Goal: Find specific page/section: Find specific page/section

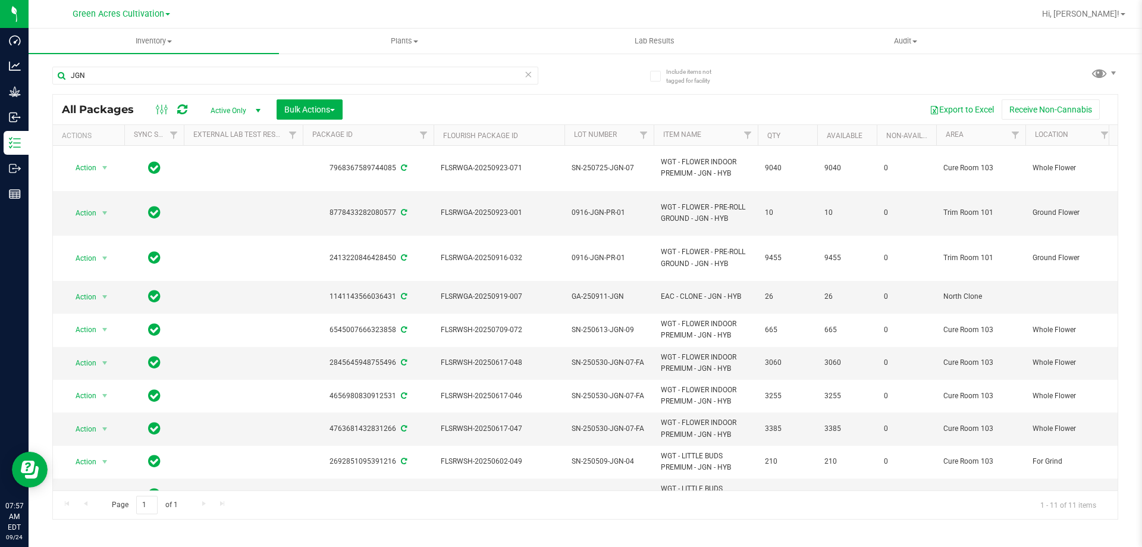
scroll to position [0, 139]
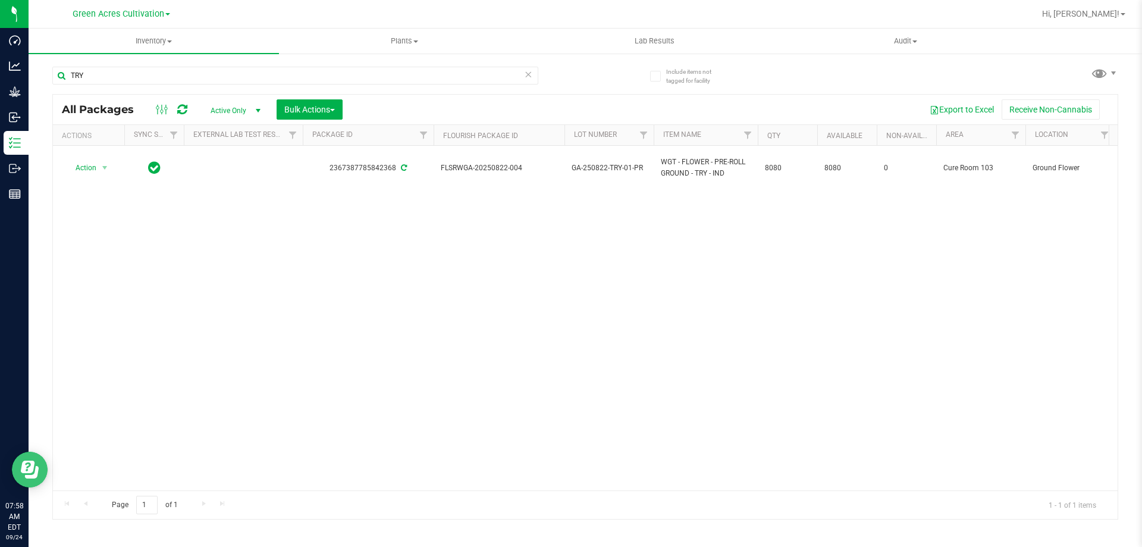
type input "TRY"
click at [287, 76] on input "TRY" at bounding box center [295, 76] width 486 height 18
click at [501, 343] on div "Action Action Adjust qty Create package Edit attributes Global inventory Locate…" at bounding box center [585, 318] width 1065 height 344
click at [528, 73] on icon at bounding box center [528, 74] width 8 height 14
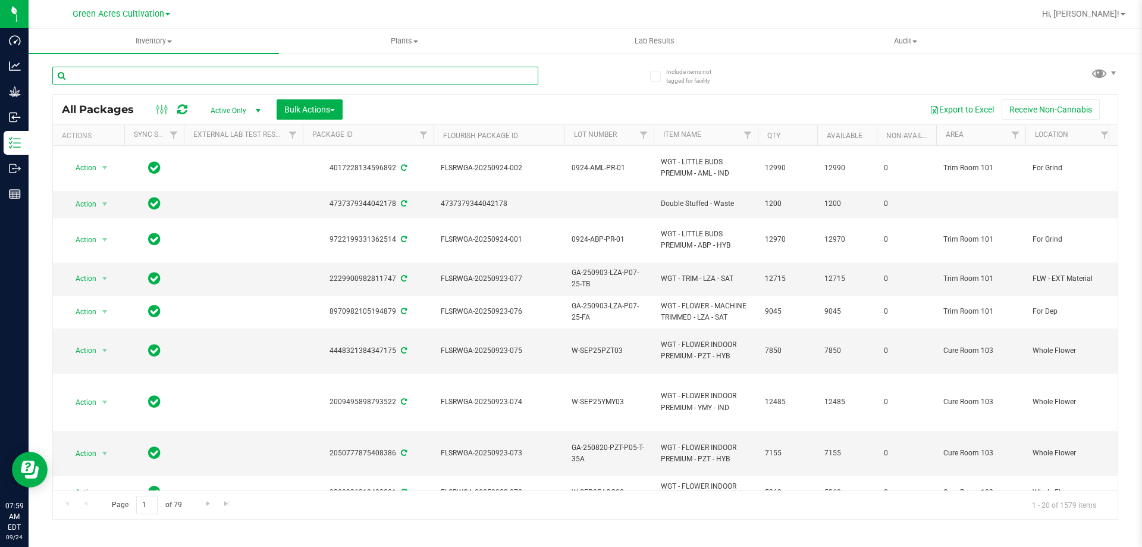
click at [445, 73] on input "text" at bounding box center [295, 76] width 486 height 18
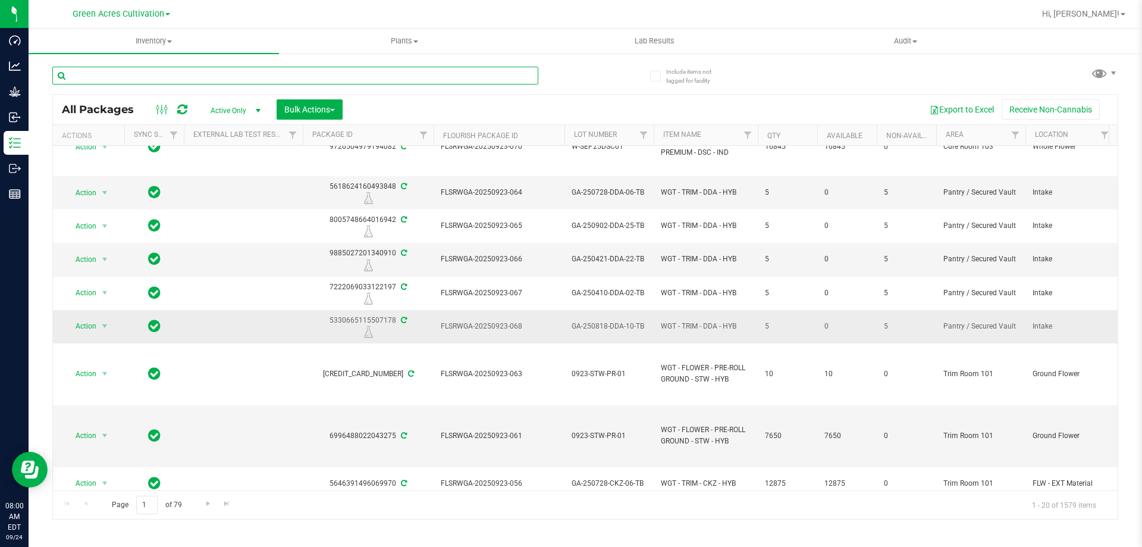
scroll to position [416, 0]
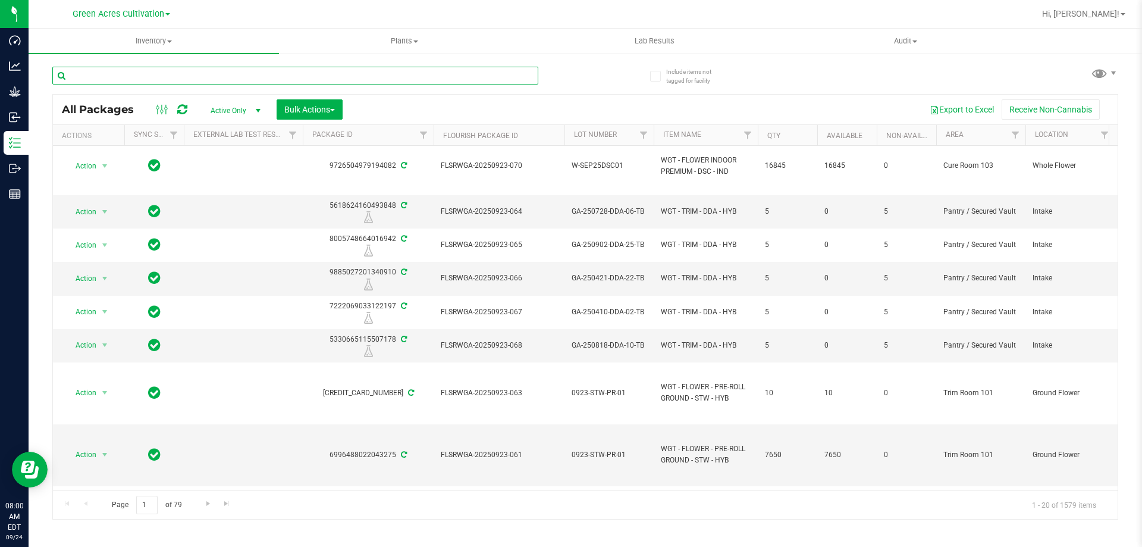
click at [466, 72] on input "text" at bounding box center [295, 76] width 486 height 18
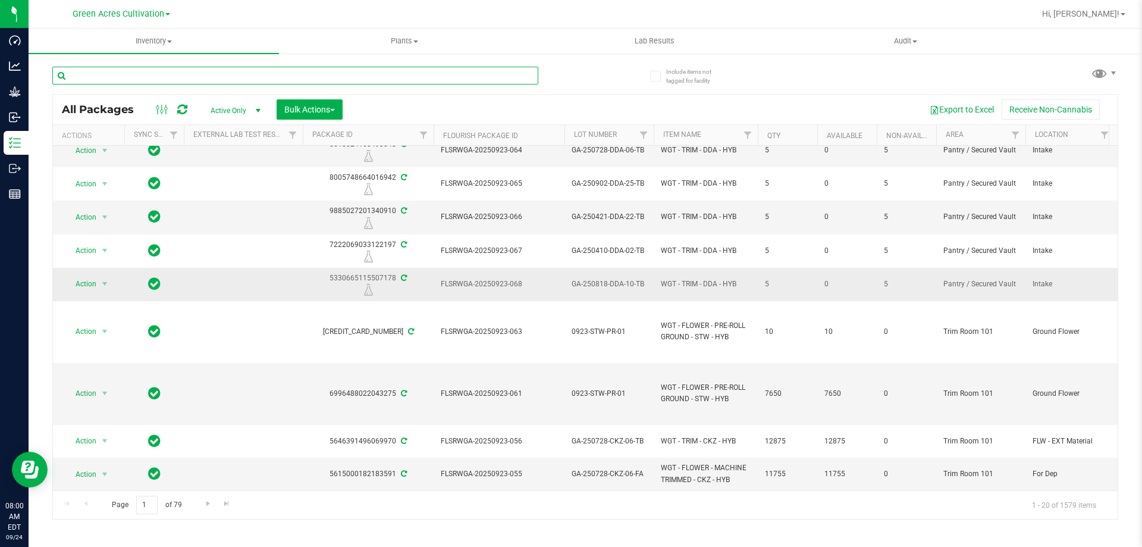
scroll to position [0, 0]
